Goal: Information Seeking & Learning: Learn about a topic

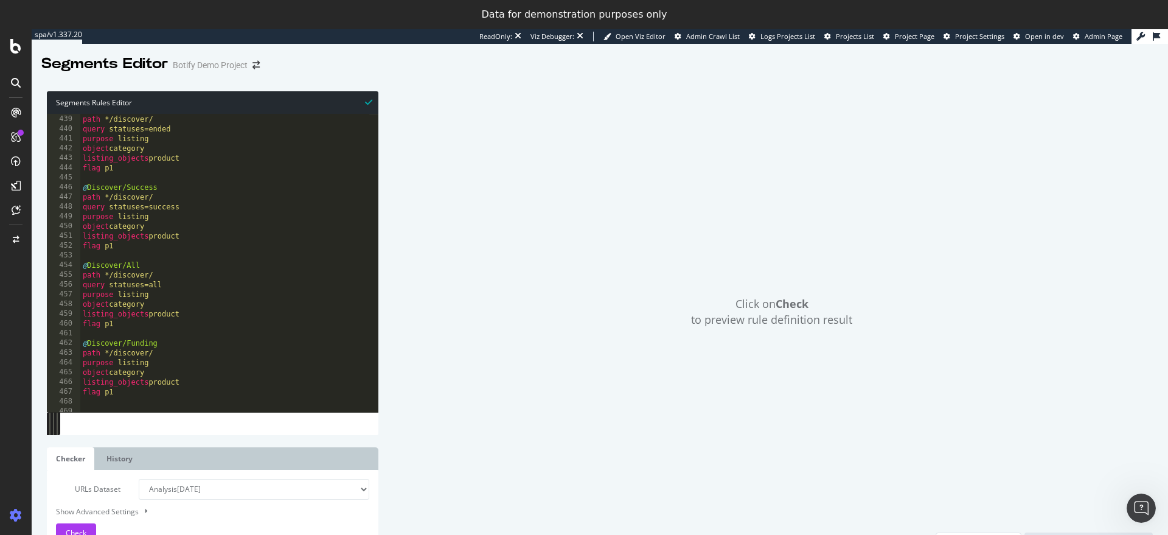
scroll to position [4264, 0]
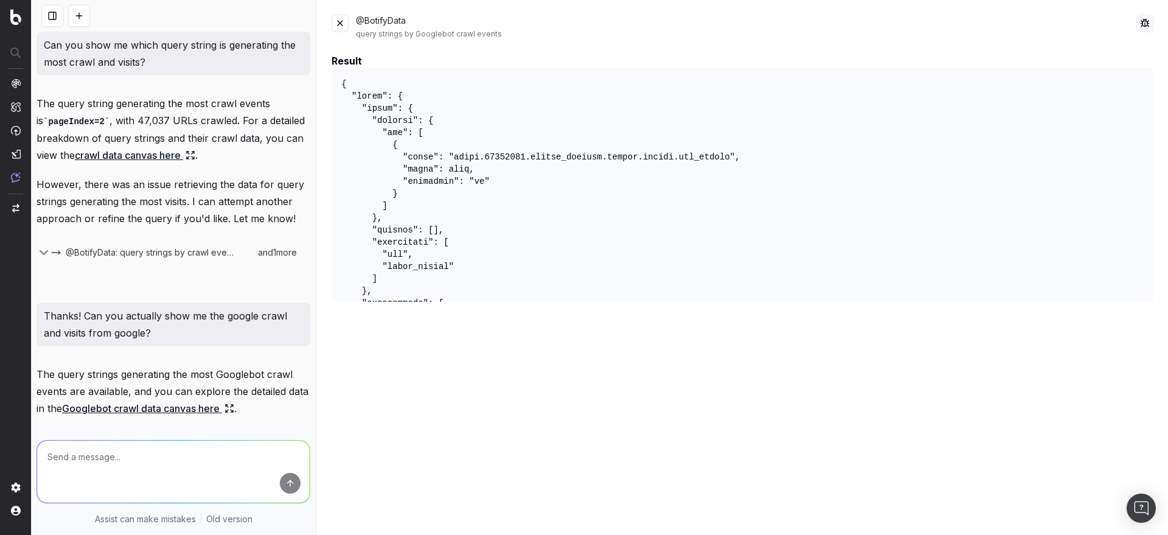
click at [245, 80] on div "Can you show me which query string is generating the most crawl and visits? The…" at bounding box center [174, 414] width 284 height 765
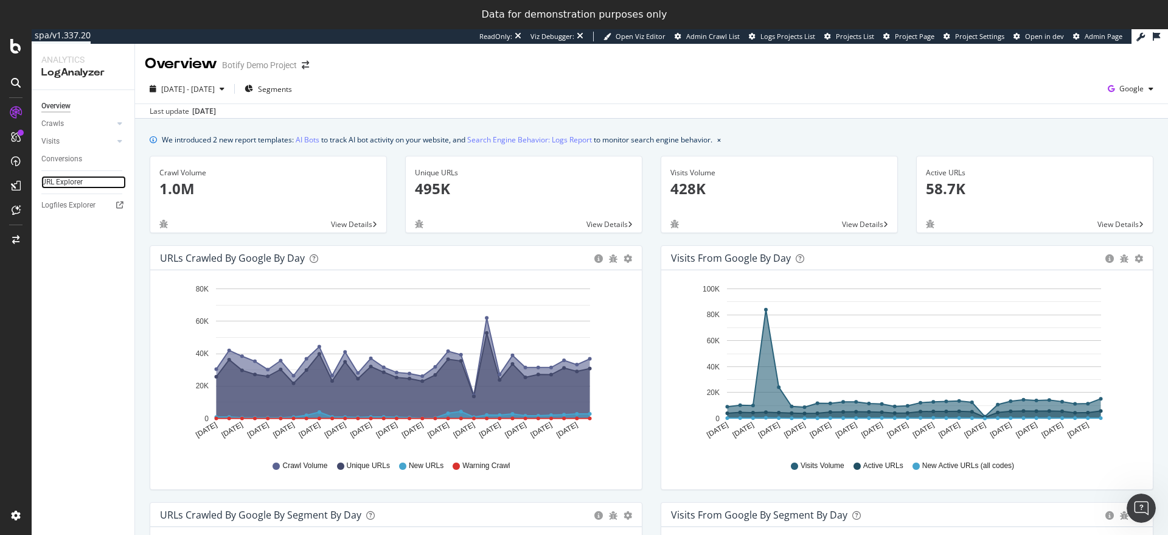
click at [85, 179] on link "URL Explorer" at bounding box center [83, 182] width 85 height 13
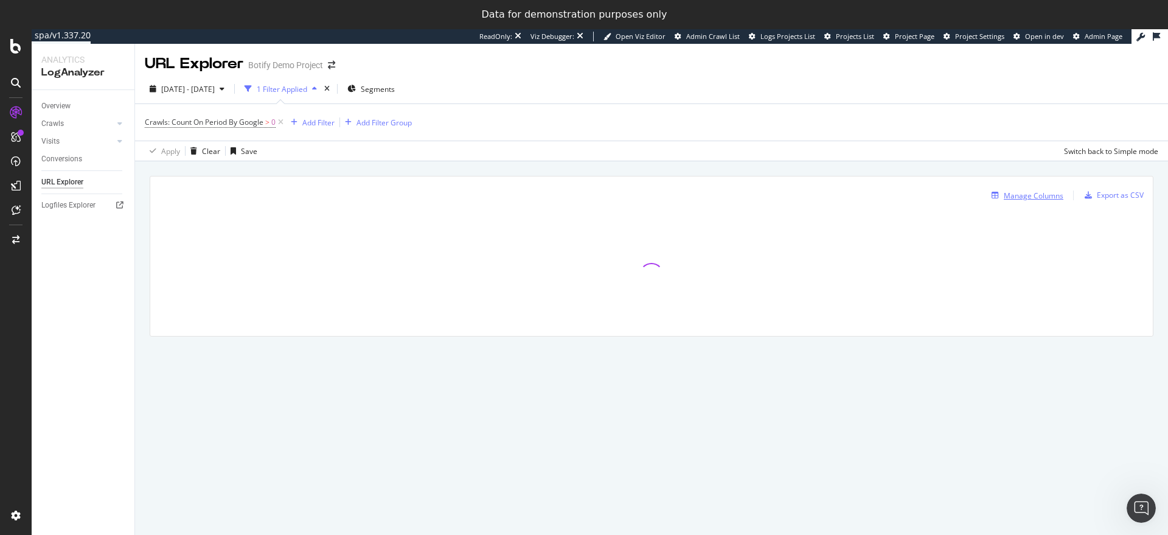
click at [1024, 197] on div "Manage Columns" at bounding box center [1034, 195] width 60 height 10
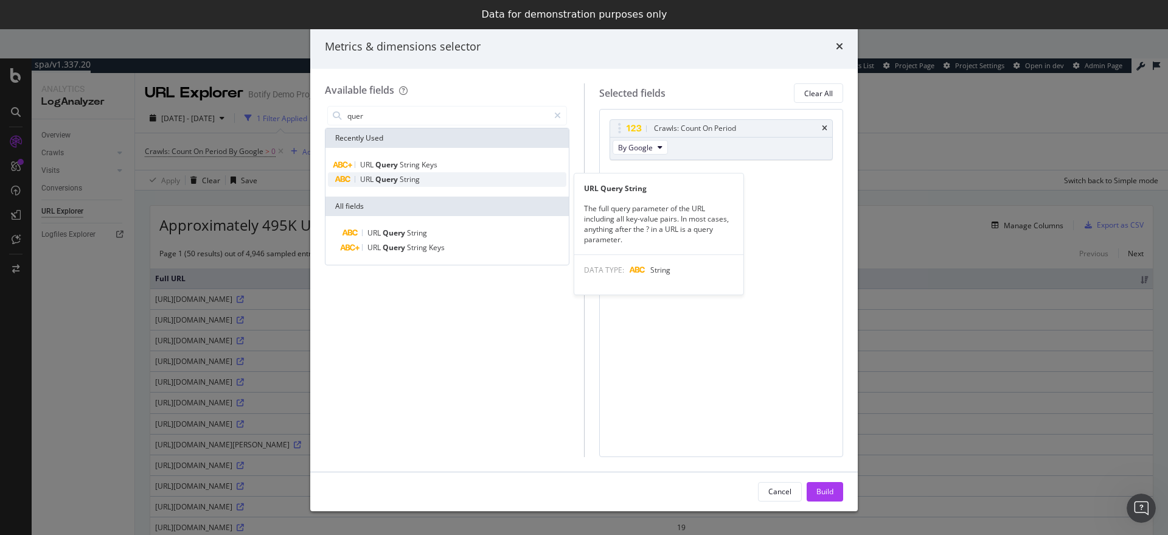
type input "quer"
click at [426, 173] on div "URL Query String" at bounding box center [447, 179] width 239 height 15
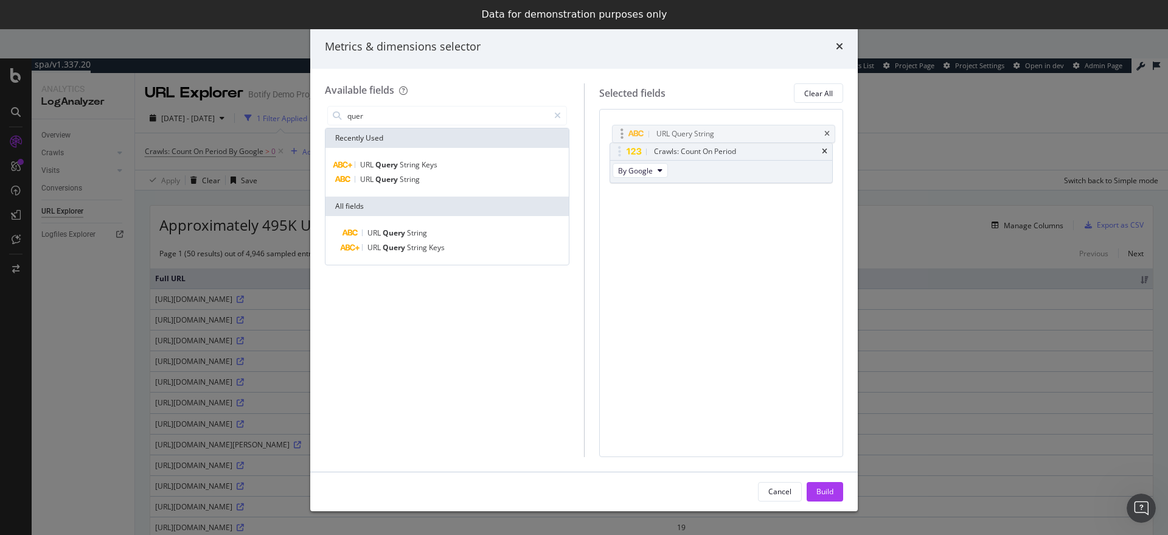
drag, startPoint x: 620, startPoint y: 170, endPoint x: 622, endPoint y: 130, distance: 40.2
click at [622, 130] on body "spa/v1.337.20 ReadOnly: Viz Debugger: Open Viz Editor Admin Crawl List Logs Pro…" at bounding box center [584, 282] width 1168 height 506
click at [819, 489] on div "Build" at bounding box center [825, 491] width 17 height 10
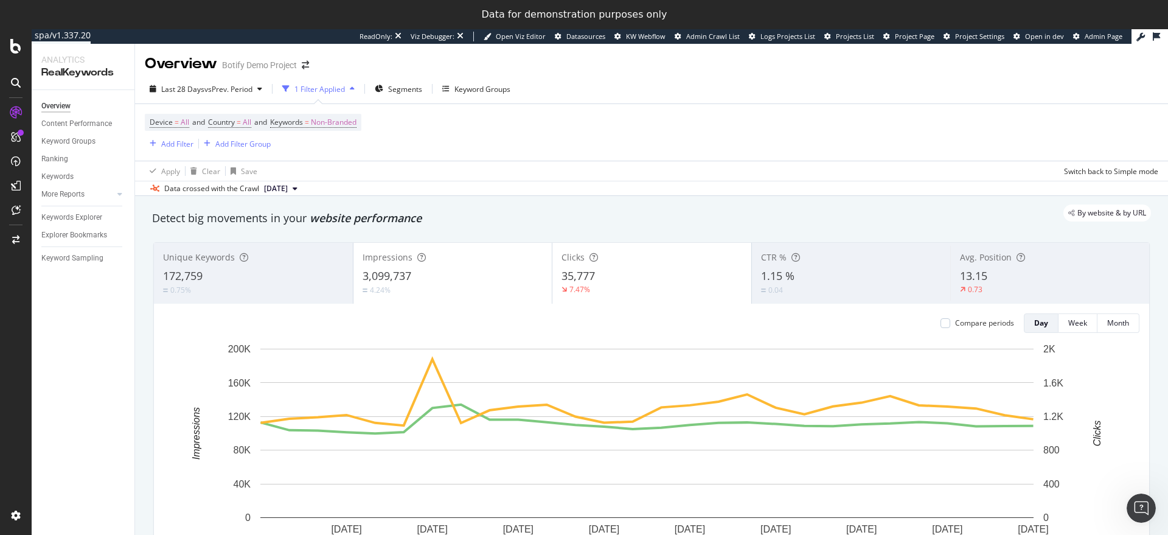
click at [72, 210] on div "Keywords Explorer" at bounding box center [87, 218] width 93 height 18
click at [90, 212] on div "Keywords Explorer" at bounding box center [71, 217] width 61 height 13
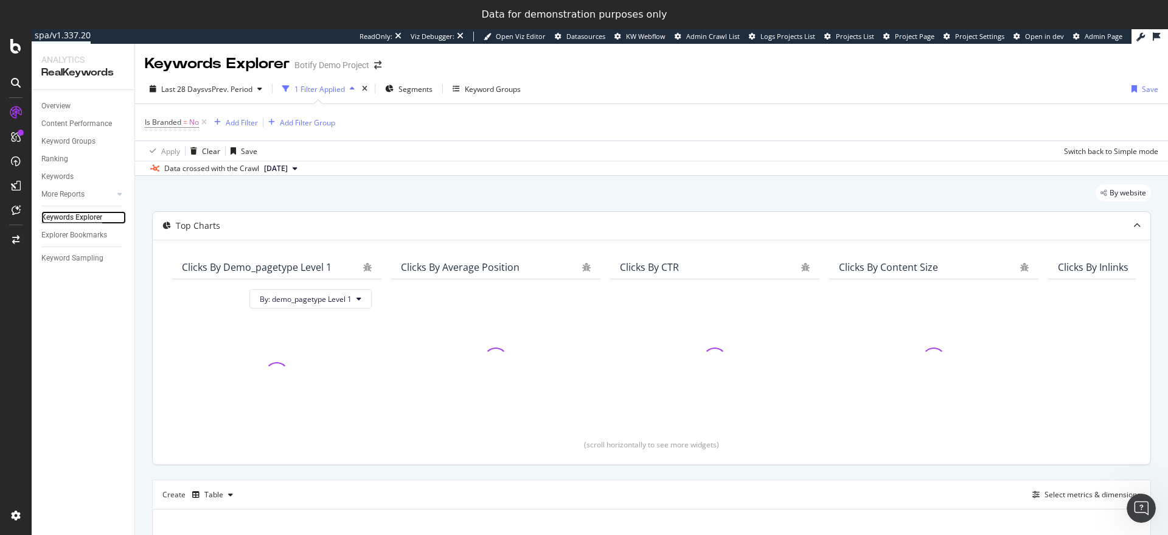
scroll to position [170, 0]
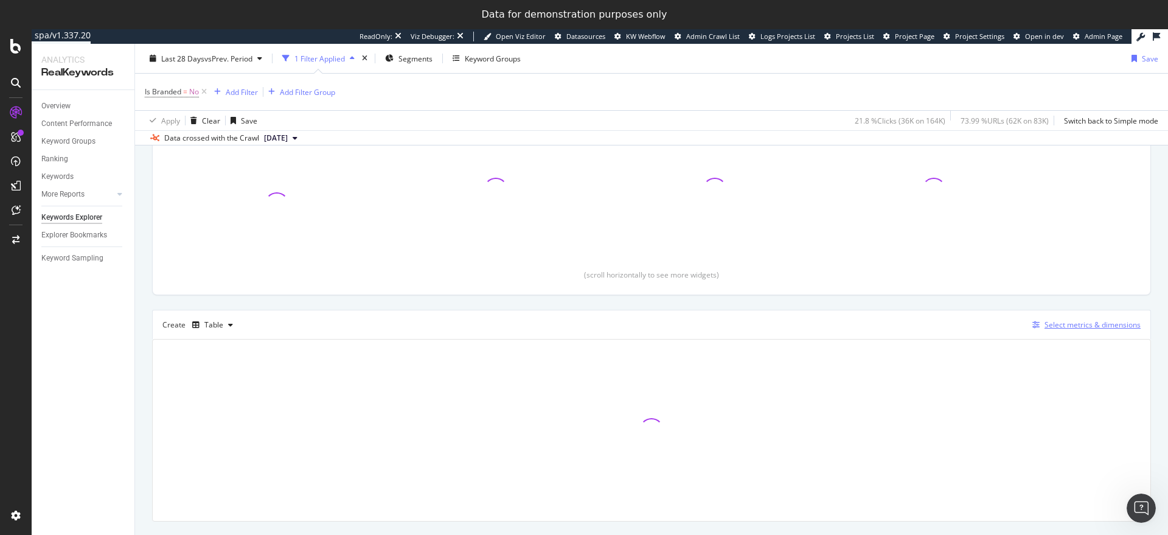
click at [1046, 324] on div "Select metrics & dimensions" at bounding box center [1093, 324] width 96 height 10
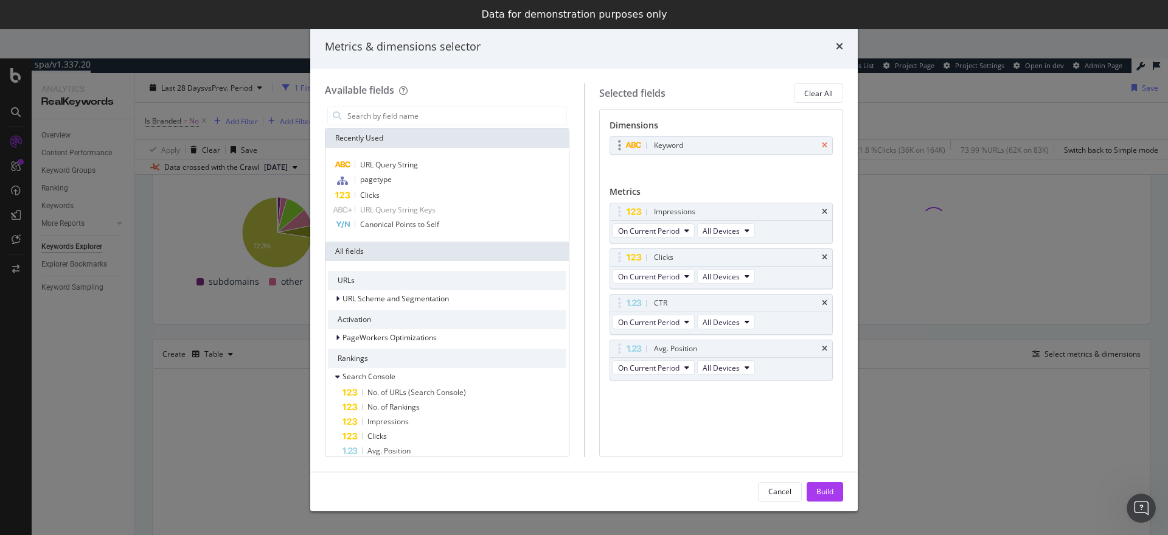
click at [824, 142] on icon "times" at bounding box center [824, 145] width 5 height 7
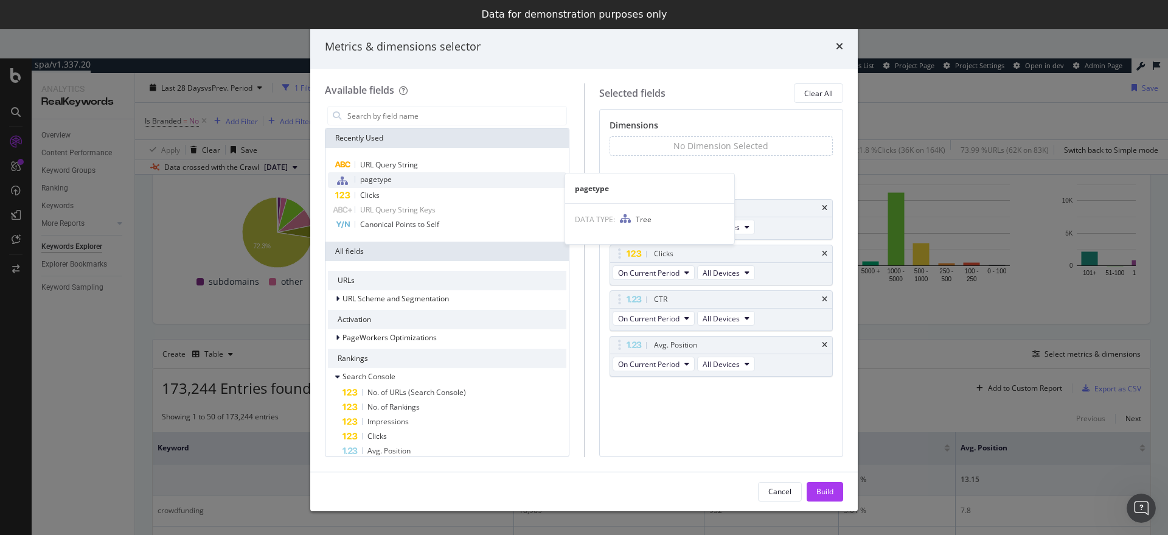
click at [409, 175] on div "pagetype" at bounding box center [447, 180] width 239 height 16
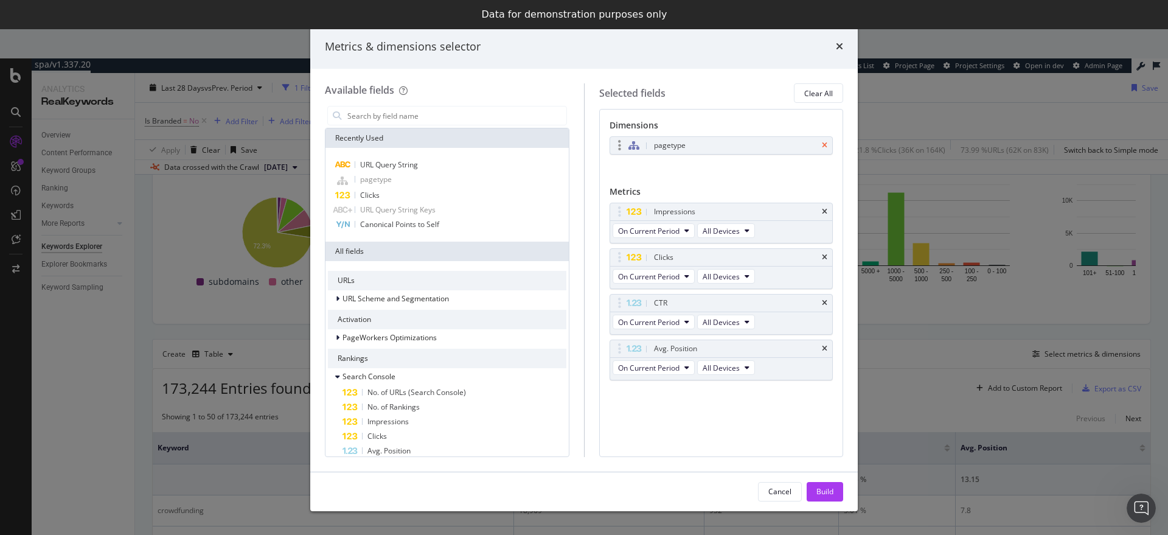
click at [822, 147] on icon "times" at bounding box center [824, 145] width 5 height 7
click at [415, 116] on input "modal" at bounding box center [456, 115] width 220 height 18
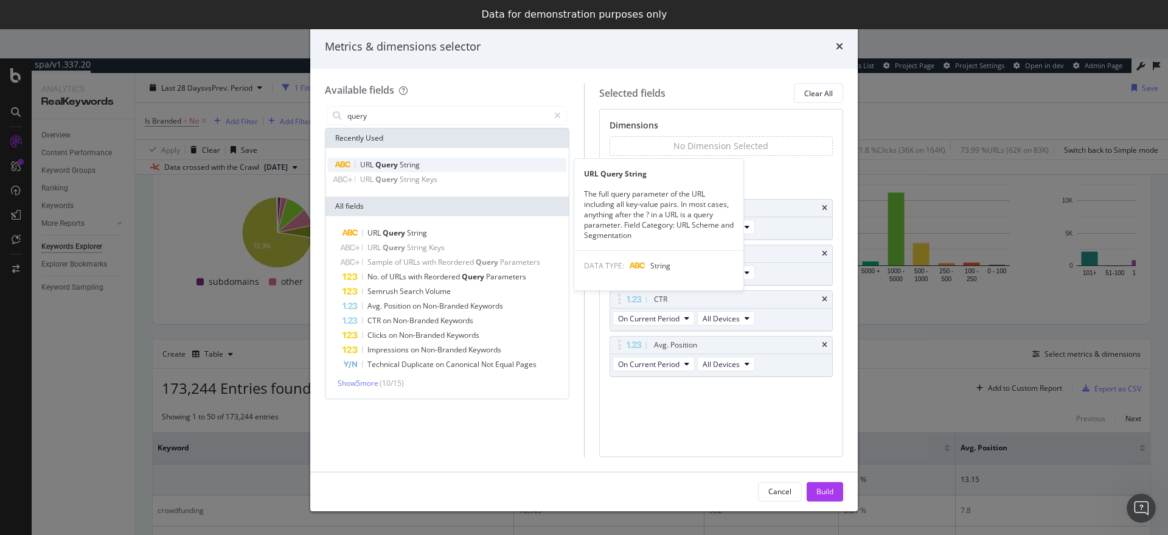
click at [402, 158] on div "URL Query String" at bounding box center [447, 165] width 239 height 15
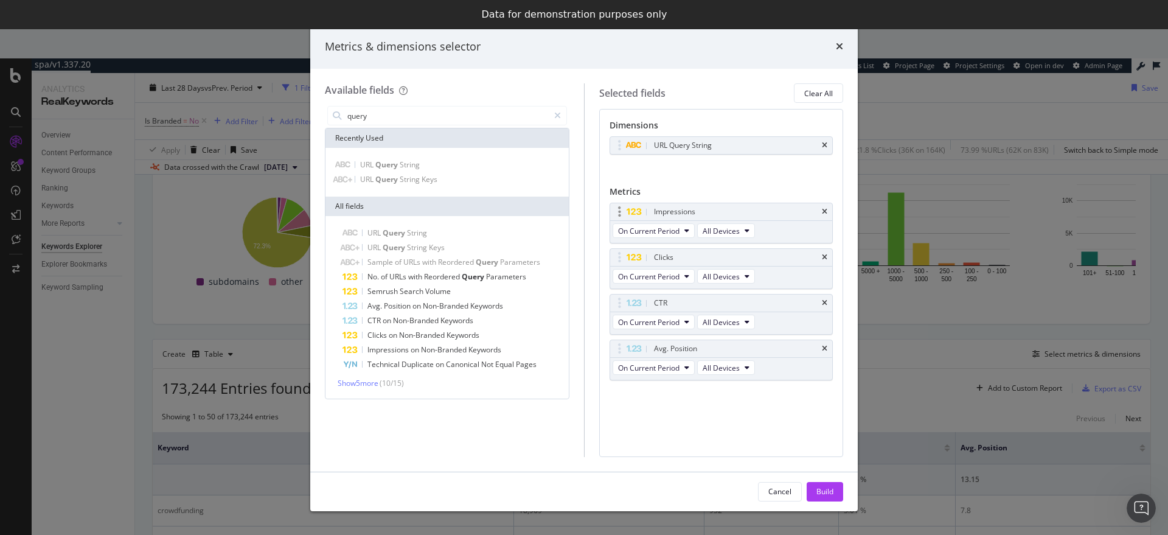
click at [828, 212] on div "Impressions" at bounding box center [721, 211] width 223 height 17
click at [406, 117] on input "query" at bounding box center [447, 115] width 203 height 18
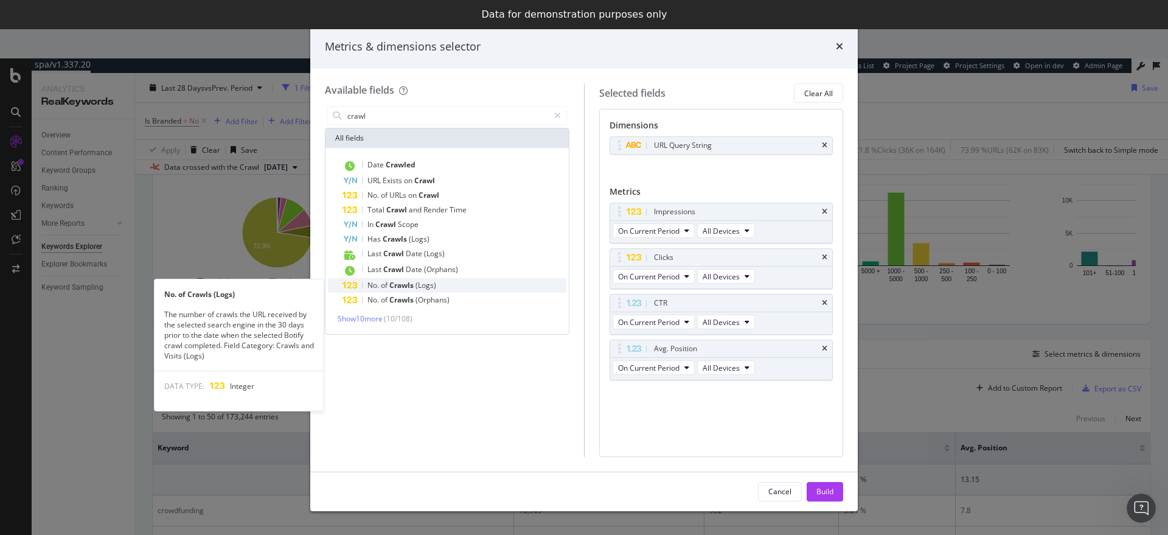
click at [383, 287] on span "of" at bounding box center [385, 285] width 9 height 10
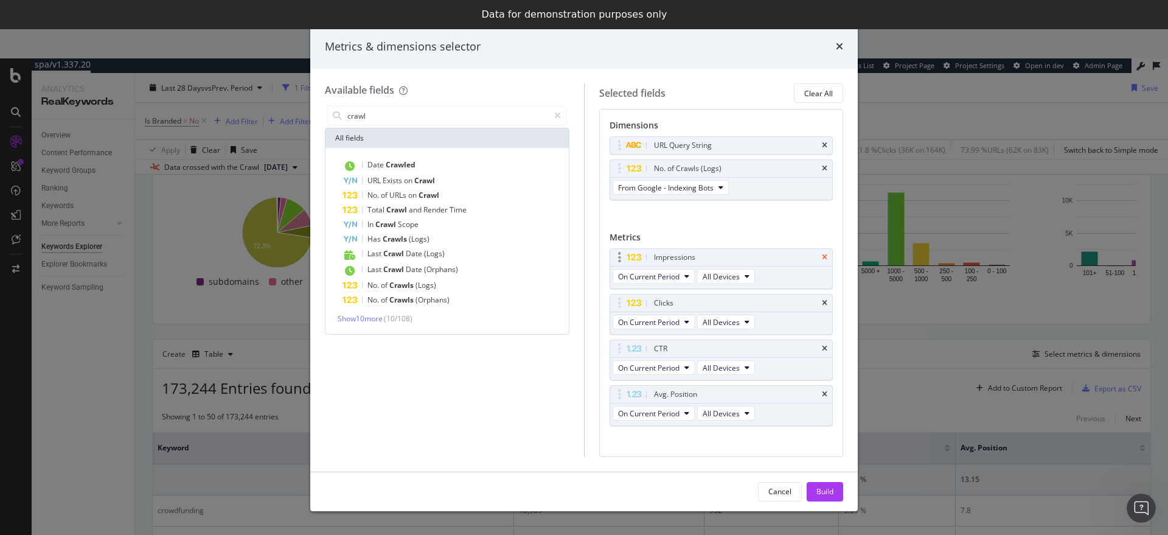
click at [822, 257] on icon "times" at bounding box center [824, 257] width 5 height 7
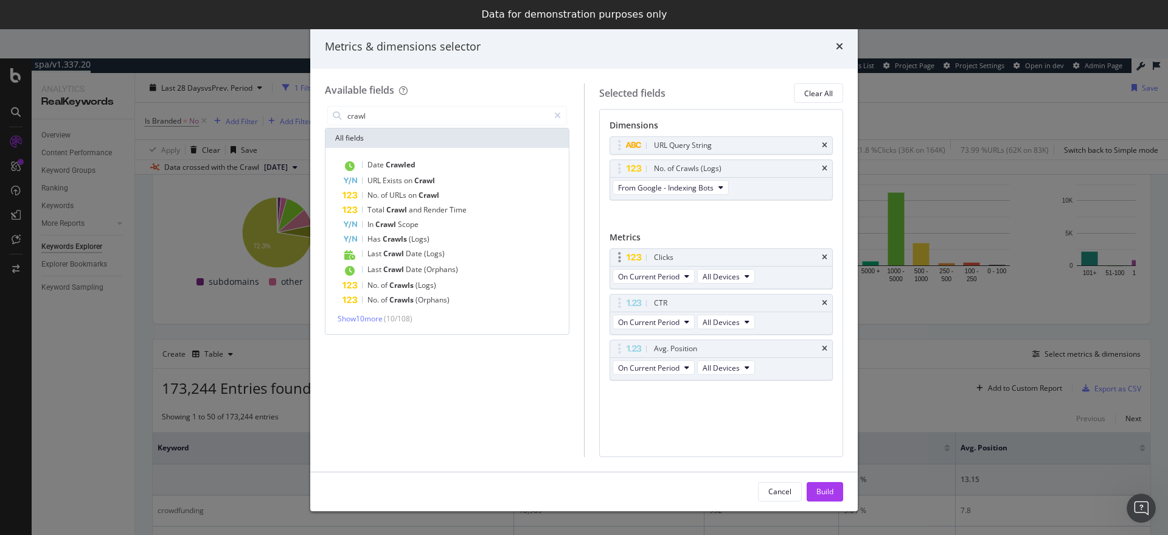
click at [829, 256] on div "Clicks" at bounding box center [721, 257] width 223 height 17
click at [825, 256] on icon "times" at bounding box center [824, 257] width 5 height 7
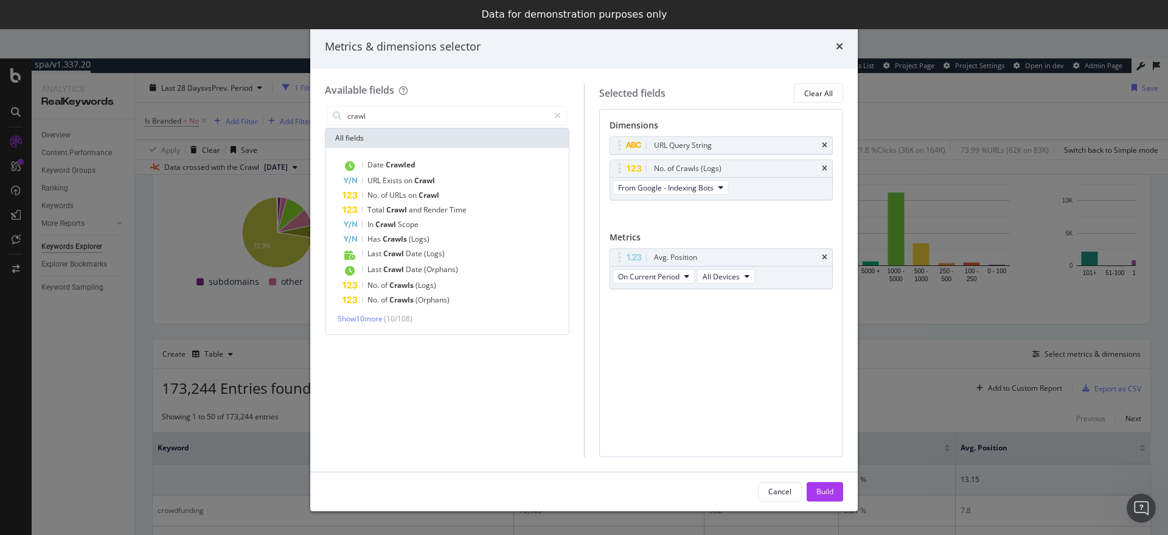
click at [825, 256] on icon "times" at bounding box center [824, 257] width 5 height 7
click at [382, 318] on span "Show 10 more" at bounding box center [360, 318] width 45 height 10
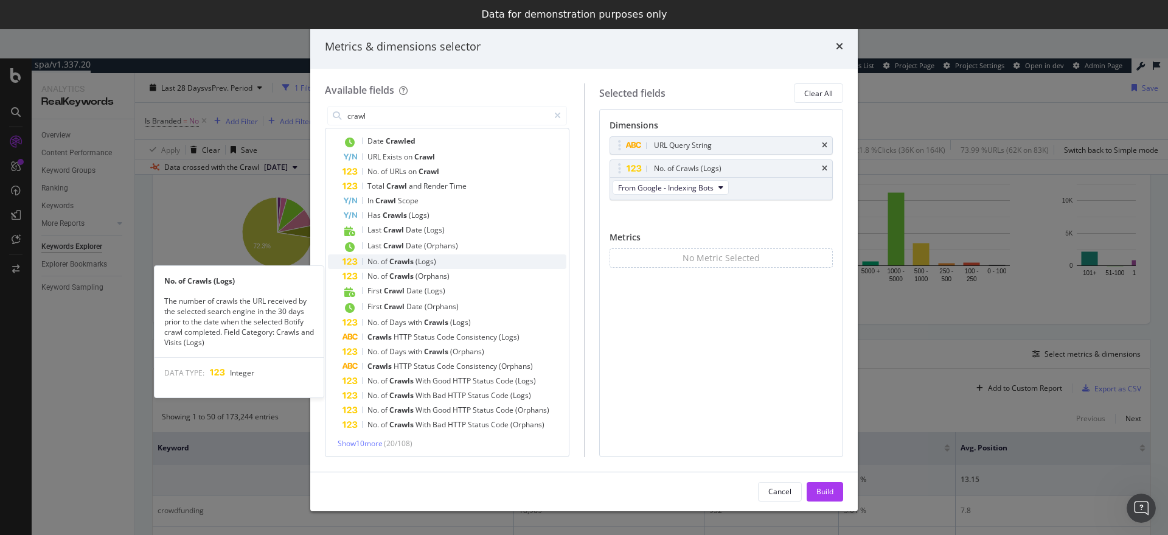
scroll to position [26, 0]
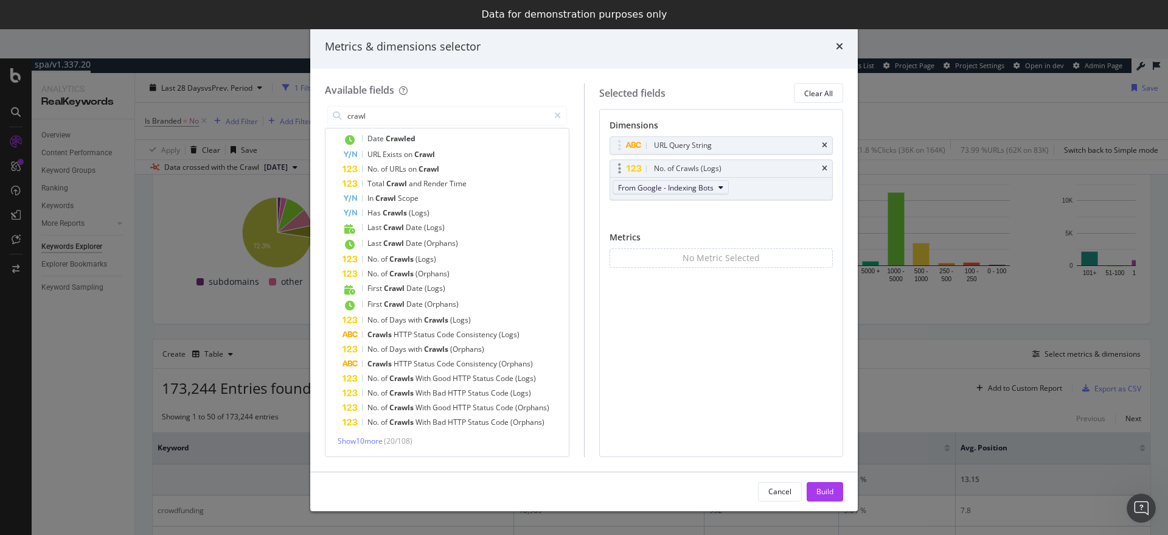
click at [686, 191] on span "From Google - Indexing Bots" at bounding box center [666, 188] width 96 height 10
click at [795, 224] on div "URL Query String No. of Crawls (Logs) From Google - Indexing Bots You can use t…" at bounding box center [722, 181] width 224 height 90
click at [370, 120] on input "crawl" at bounding box center [447, 115] width 203 height 18
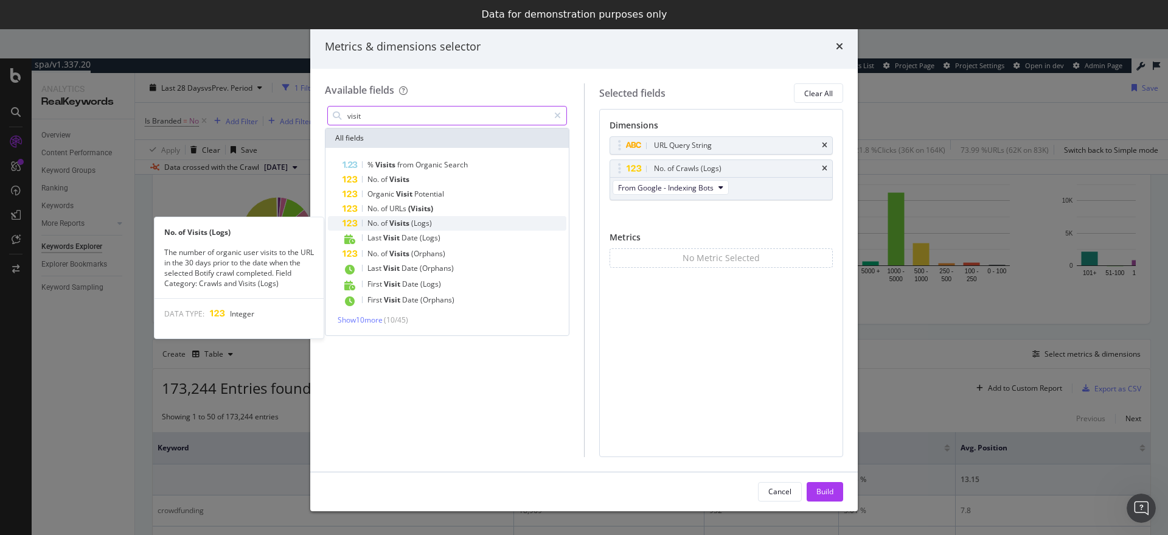
type input "visit"
click at [413, 223] on span "(Logs)" at bounding box center [421, 223] width 21 height 10
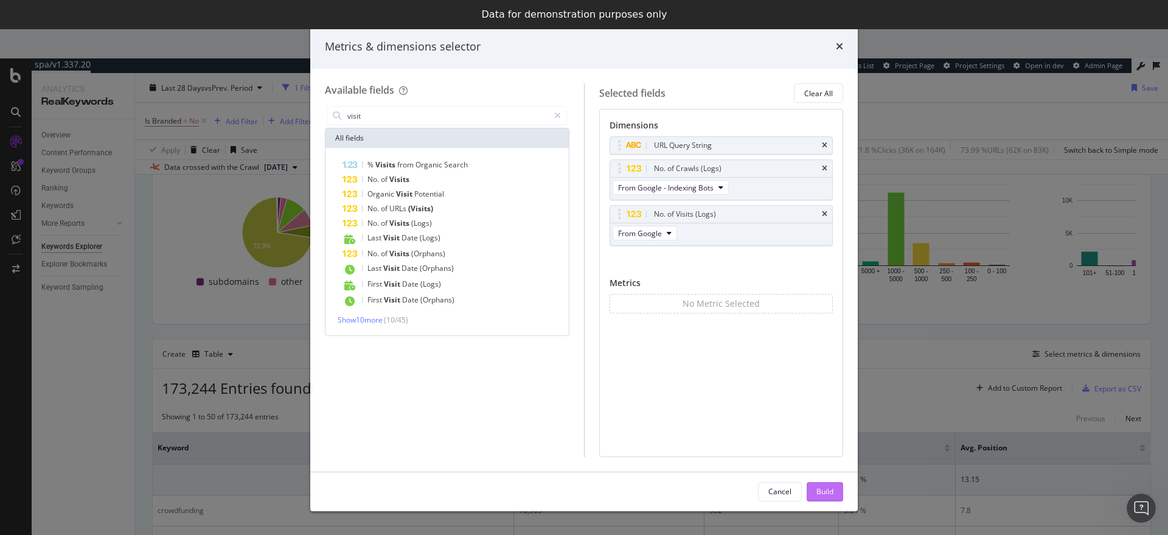
click at [818, 484] on div "Build" at bounding box center [825, 492] width 17 height 18
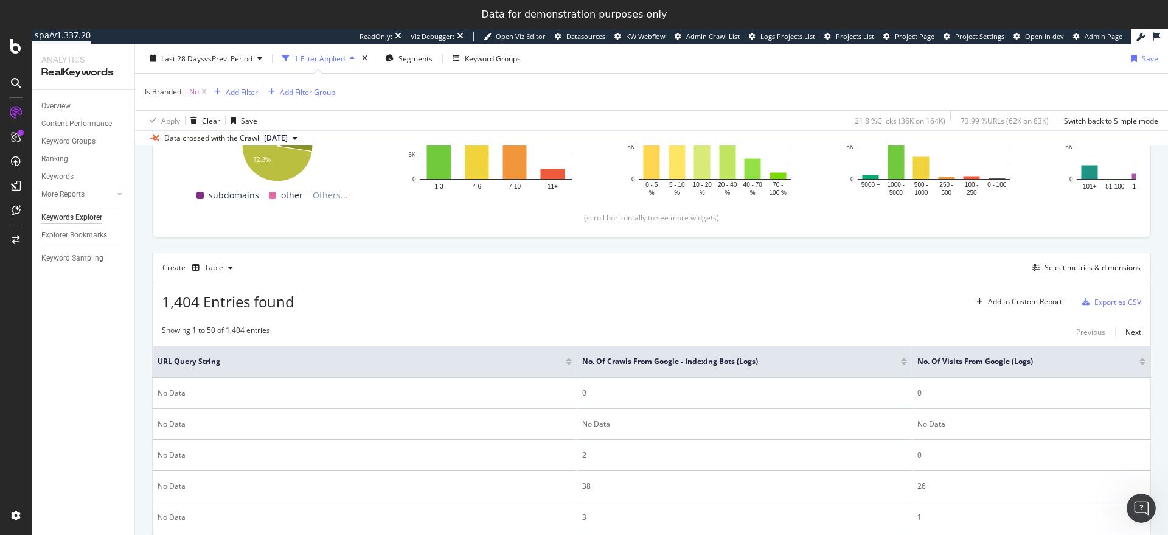
scroll to position [226, 0]
